Goal: Communication & Community: Answer question/provide support

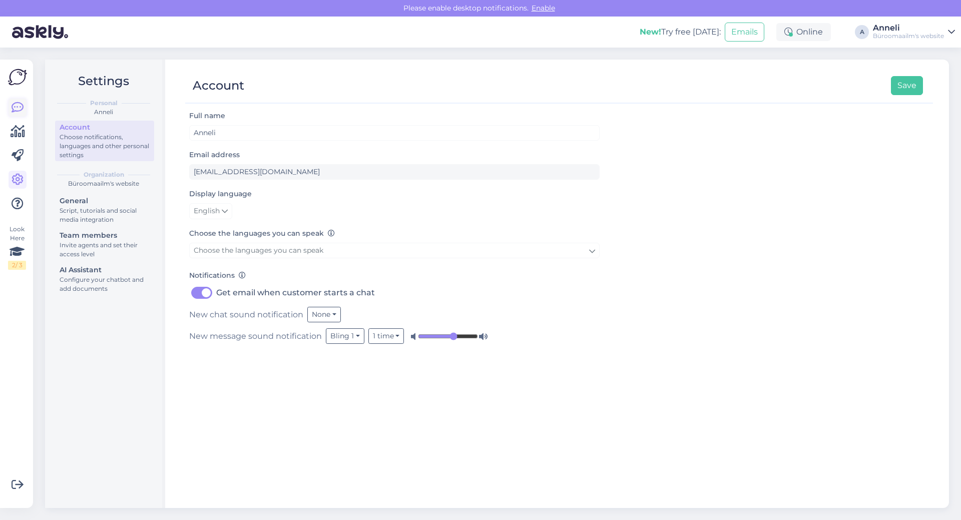
click at [9, 107] on link at bounding box center [18, 108] width 18 height 18
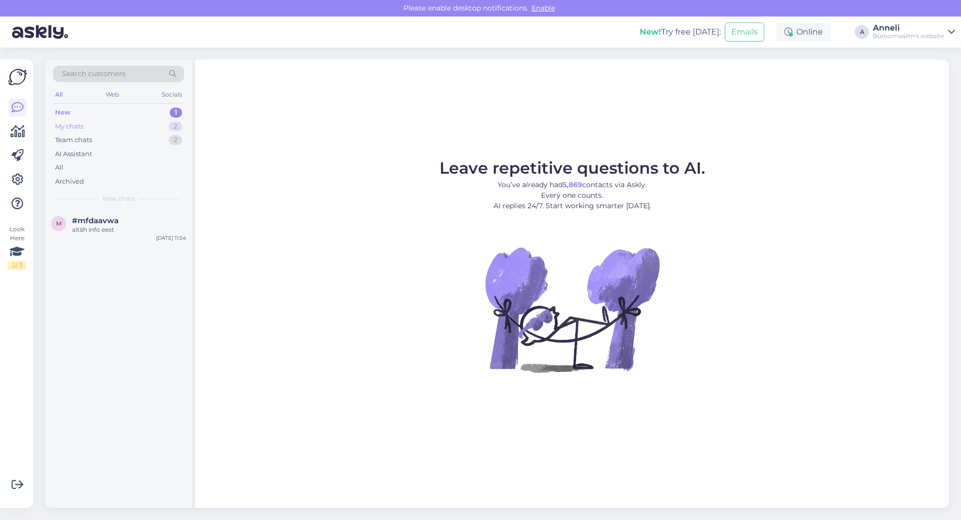
click at [154, 123] on div "My chats 2" at bounding box center [118, 127] width 131 height 14
click at [150, 225] on div "kas võte jätta palun e- maili vastamiseks, täpsustan tootejuhiga. Vastusega või…" at bounding box center [129, 234] width 114 height 18
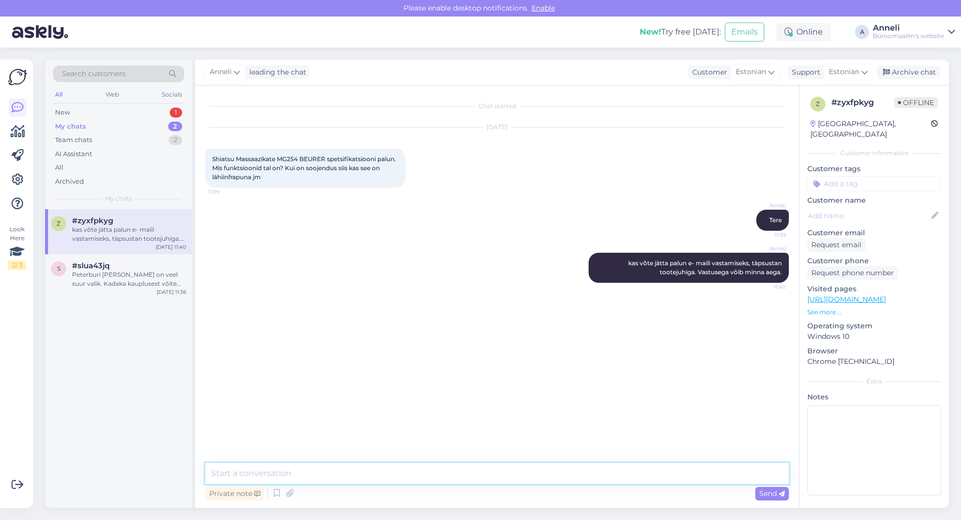
click at [522, 475] on textarea at bounding box center [497, 473] width 584 height 21
paste textarea "nii detailides tehnilisi andmeid ei tea, tootja lehel on see kirjeldatud väga ü…"
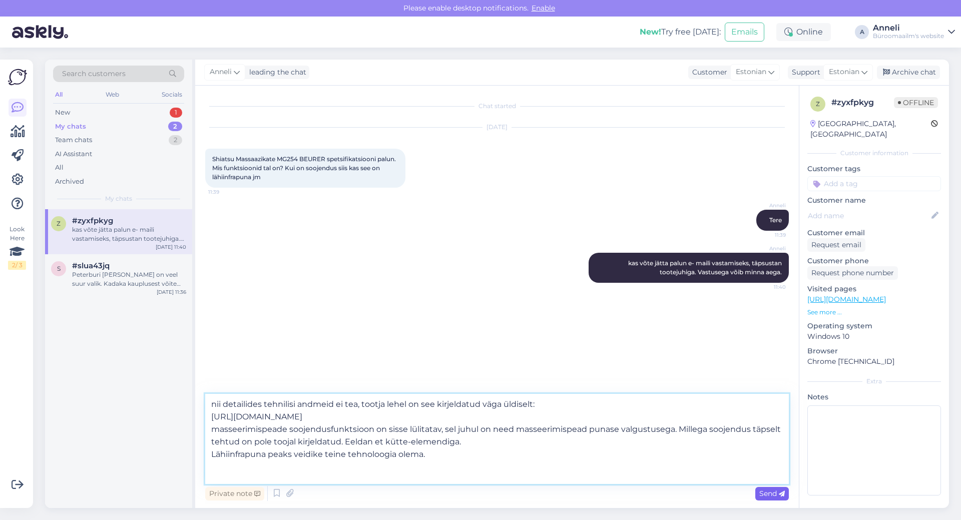
type textarea "nii detailides tehnilisi andmeid ei tea, tootja lehel on see kirjeldatud väga ü…"
click at [771, 497] on span "Send" at bounding box center [773, 493] width 26 height 9
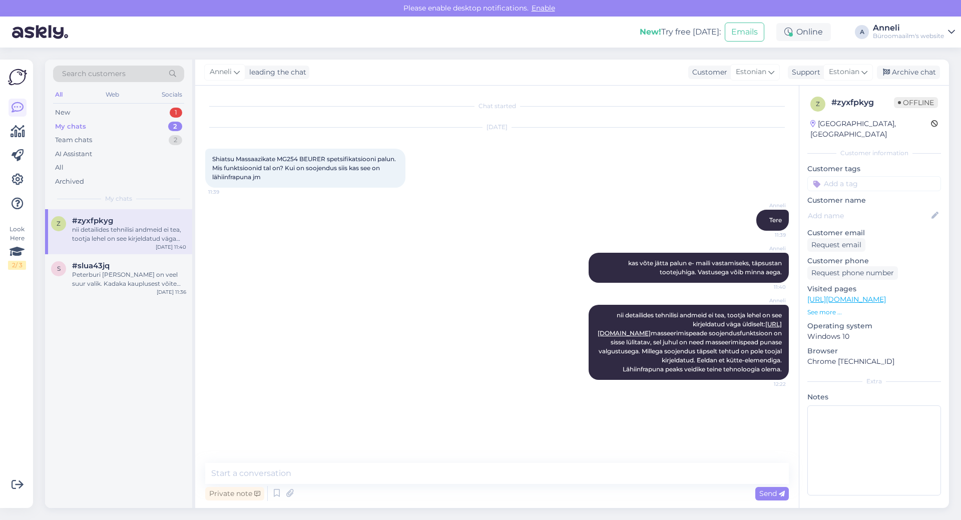
click at [364, 344] on div "[PERSON_NAME] detailides tehnilisi andmeid ei tea, tootja lehel on see kirjelda…" at bounding box center [497, 342] width 584 height 97
click at [165, 109] on div "New 1" at bounding box center [118, 113] width 131 height 14
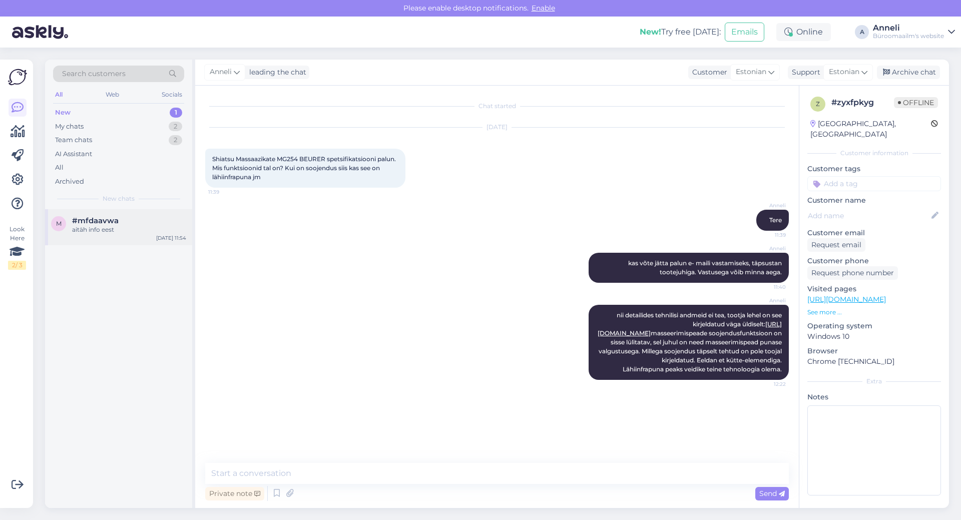
click at [102, 230] on div "aitäh info eest" at bounding box center [129, 229] width 114 height 9
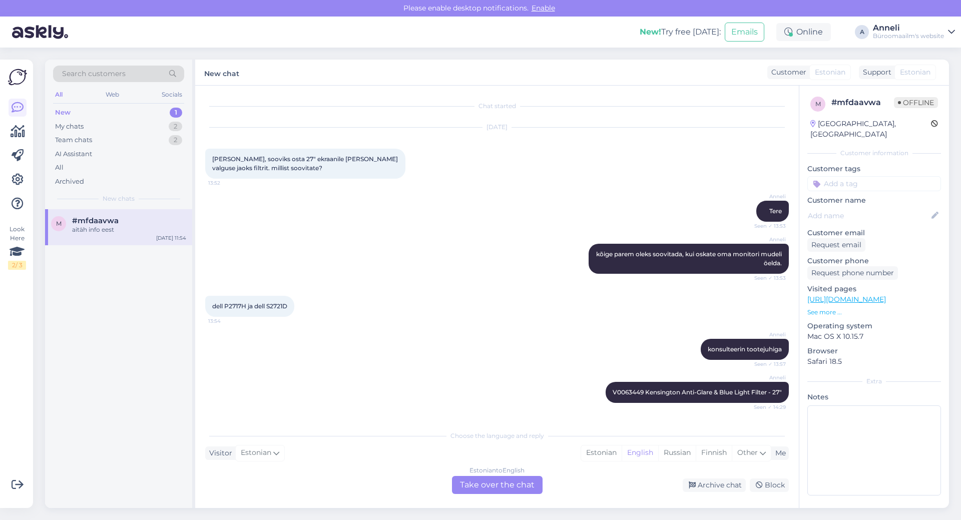
scroll to position [114, 0]
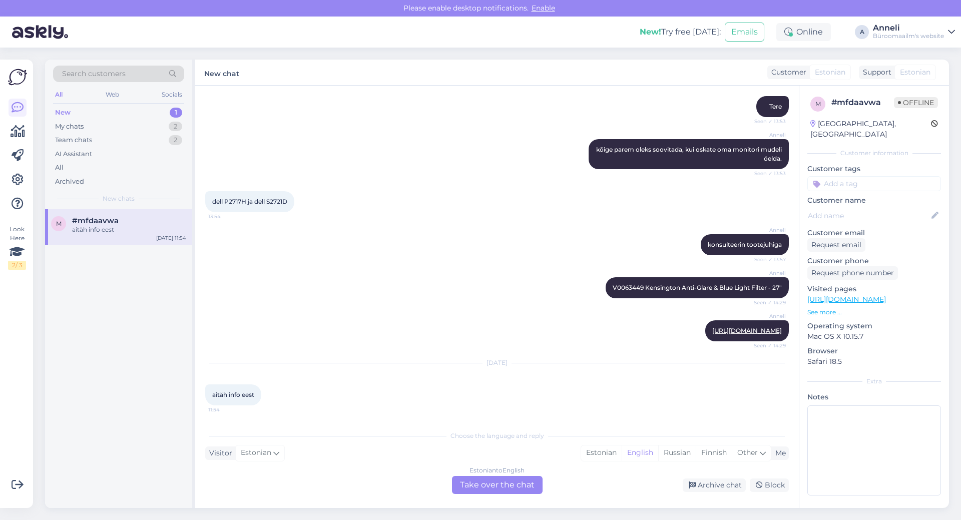
click at [386, 255] on div "[PERSON_NAME] konsulteerin tootejuhiga Seen ✓ 13:57" at bounding box center [497, 244] width 584 height 43
click at [595, 451] on div "Estonian" at bounding box center [601, 453] width 41 height 15
click at [508, 487] on div "Estonian to Estonian Take over the chat" at bounding box center [497, 485] width 91 height 18
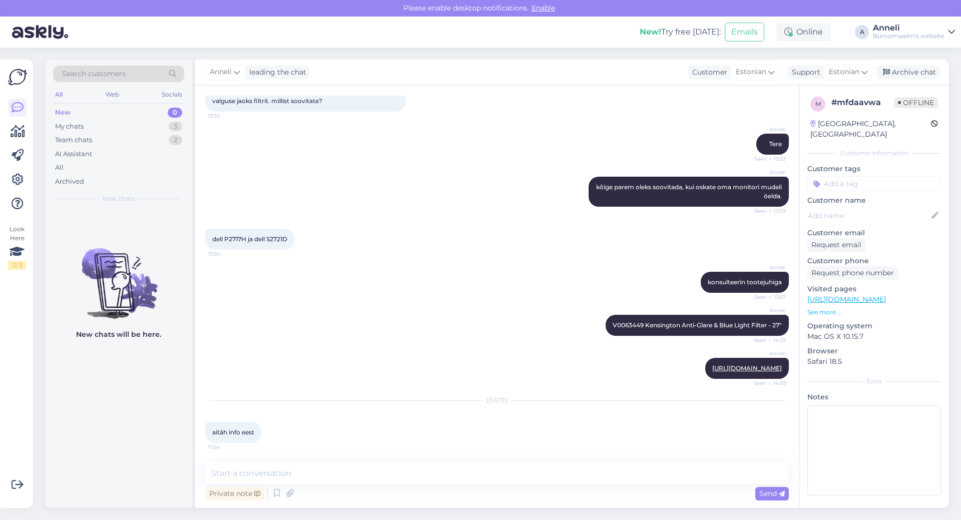
scroll to position [76, 0]
click at [915, 68] on div "Archive chat" at bounding box center [908, 73] width 63 height 14
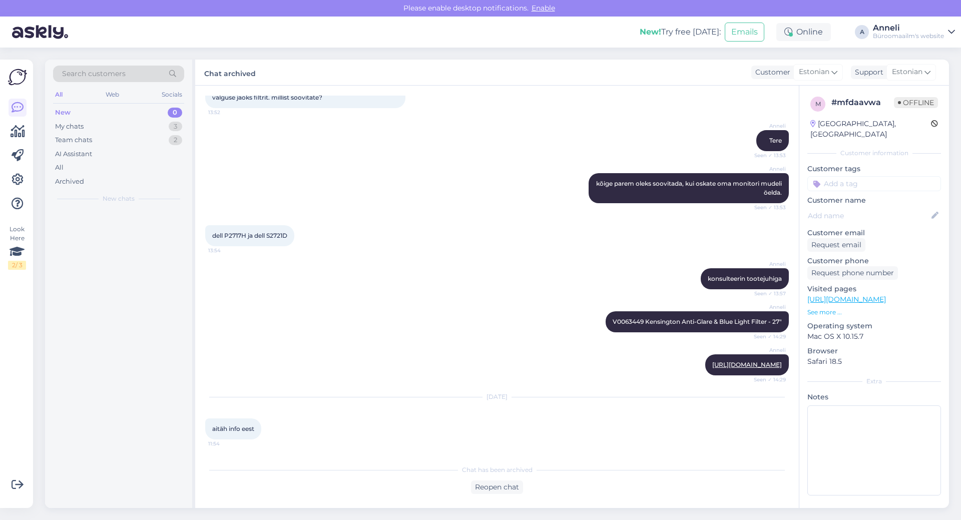
scroll to position [80, 0]
click at [147, 123] on div "My chats 2" at bounding box center [118, 127] width 131 height 14
click at [286, 170] on div "[PERSON_NAME] kõige parem oleks soovitada, kui oskate oma monitori mudeli öelda…" at bounding box center [497, 188] width 584 height 52
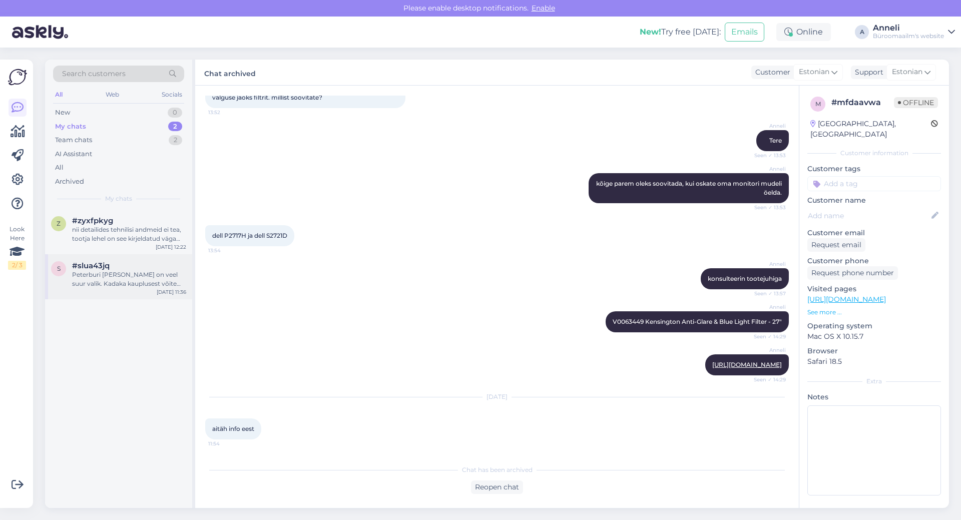
click at [116, 271] on div "Peterburi [PERSON_NAME] on veel suur valik. Kadaka kauplusest võite kindluse mõ…" at bounding box center [129, 279] width 114 height 18
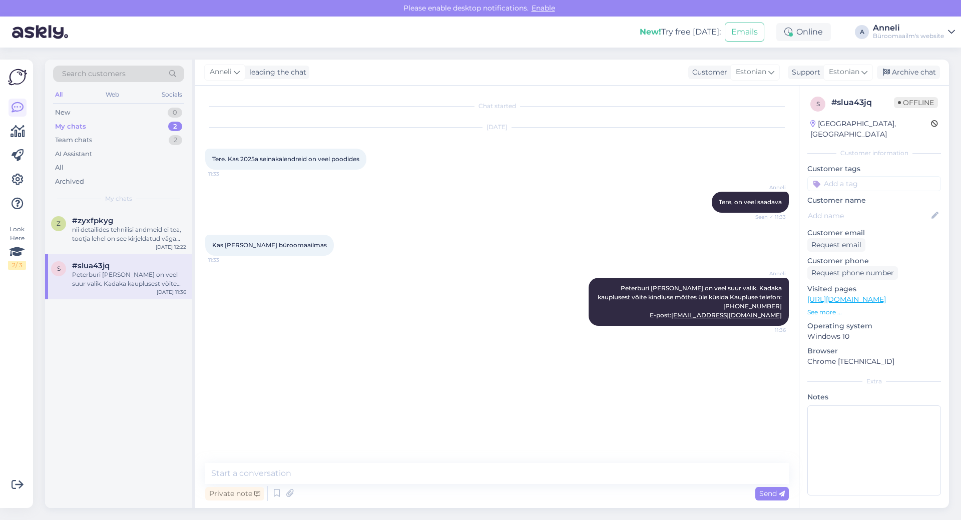
click at [494, 281] on div "Anneli Peterburi [PERSON_NAME] on veel suur valik. Kadaka kauplusest võite kind…" at bounding box center [497, 302] width 584 height 70
click at [397, 247] on div "Kas ka Kadaka büroomaailmas 11:33" at bounding box center [497, 245] width 584 height 43
click at [132, 112] on div "New 0" at bounding box center [118, 113] width 131 height 14
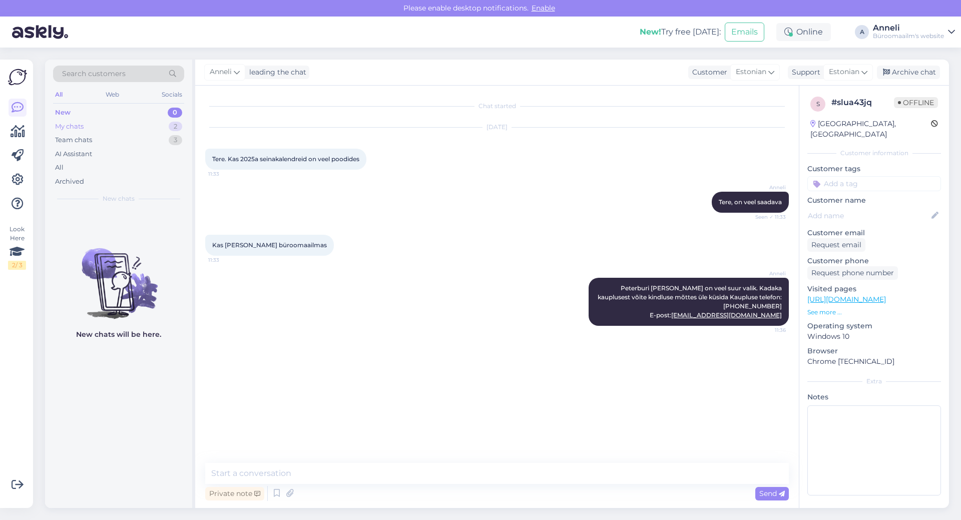
click at [125, 125] on div "My chats 2" at bounding box center [118, 127] width 131 height 14
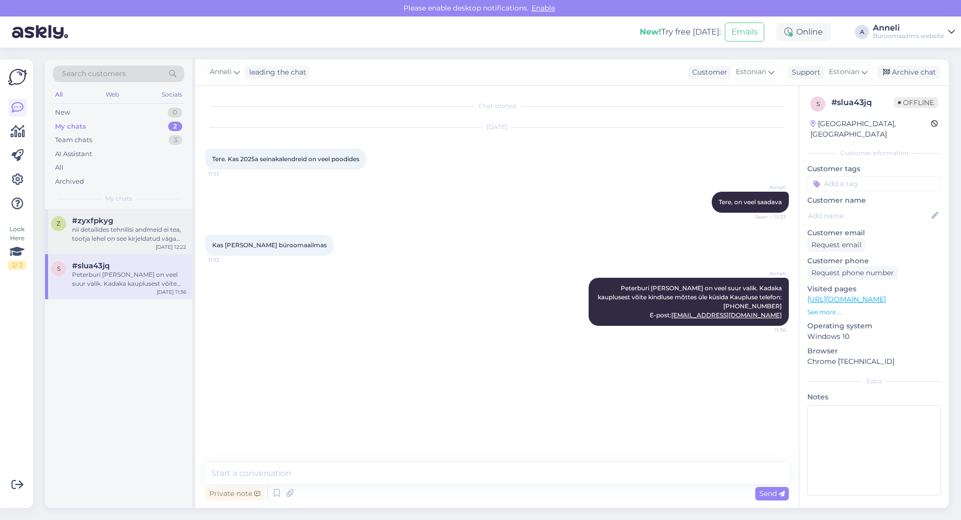
click at [109, 225] on div "nii detailides tehnilisi andmeid ei tea, tootja lehel on see kirjeldatud väga ü…" at bounding box center [129, 234] width 114 height 18
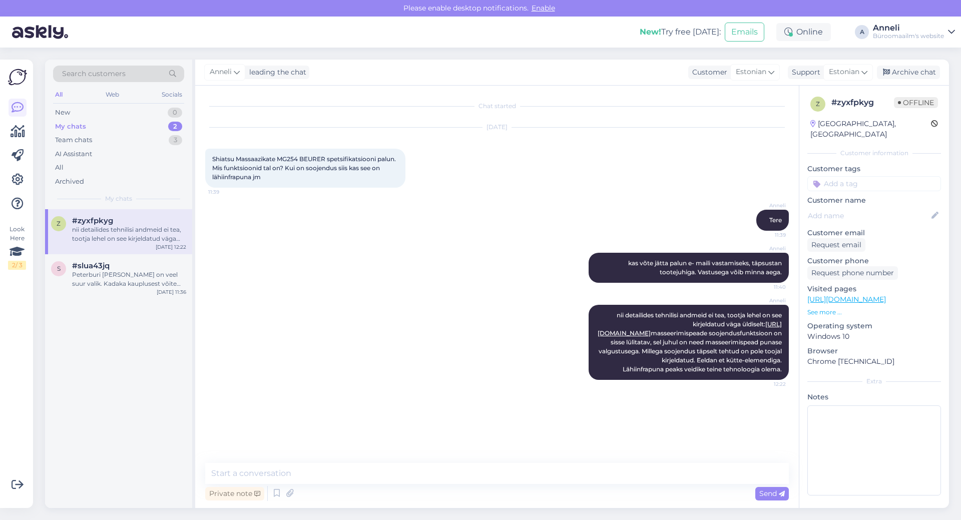
click at [493, 261] on div "[PERSON_NAME] kas võte jätta palun e- maili vastamiseks, täpsustan tootejuhiga.…" at bounding box center [497, 268] width 584 height 52
click at [164, 125] on div "My chats 2" at bounding box center [118, 127] width 131 height 14
click at [110, 278] on div "Peterburi [PERSON_NAME] on veel suur valik. Kadaka kauplusest võite kindluse mõ…" at bounding box center [129, 279] width 114 height 18
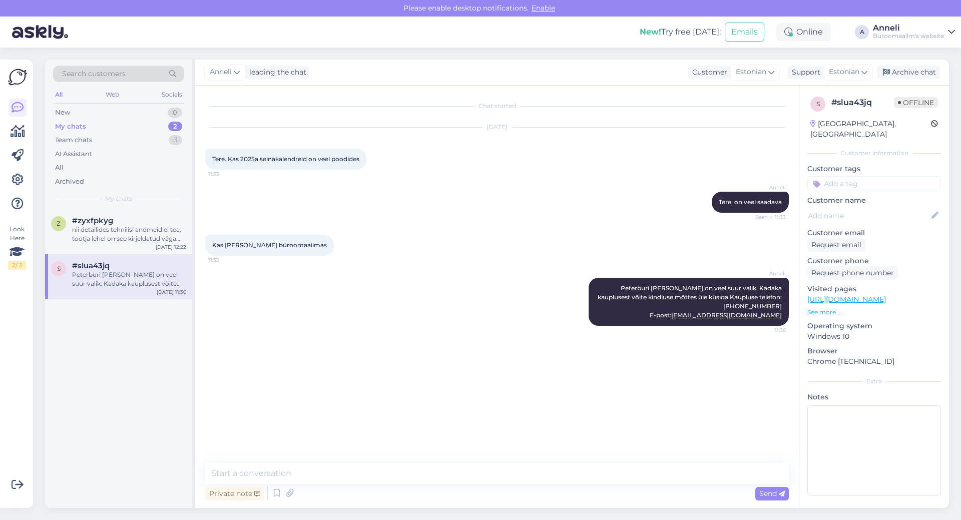
click at [427, 286] on div "Anneli Peterburi [PERSON_NAME] on veel suur valik. Kadaka kauplusest võite kind…" at bounding box center [497, 302] width 584 height 70
drag, startPoint x: 453, startPoint y: 141, endPoint x: 409, endPoint y: 6, distance: 142.2
click at [454, 139] on div "[DATE] Tere. Kas 2025a seinakalendreid on veel poodides 11:33" at bounding box center [497, 149] width 584 height 64
click at [405, 258] on div "Kas ka Kadaka büroomaailmas 11:33" at bounding box center [497, 245] width 584 height 43
